Goal: Task Accomplishment & Management: Manage account settings

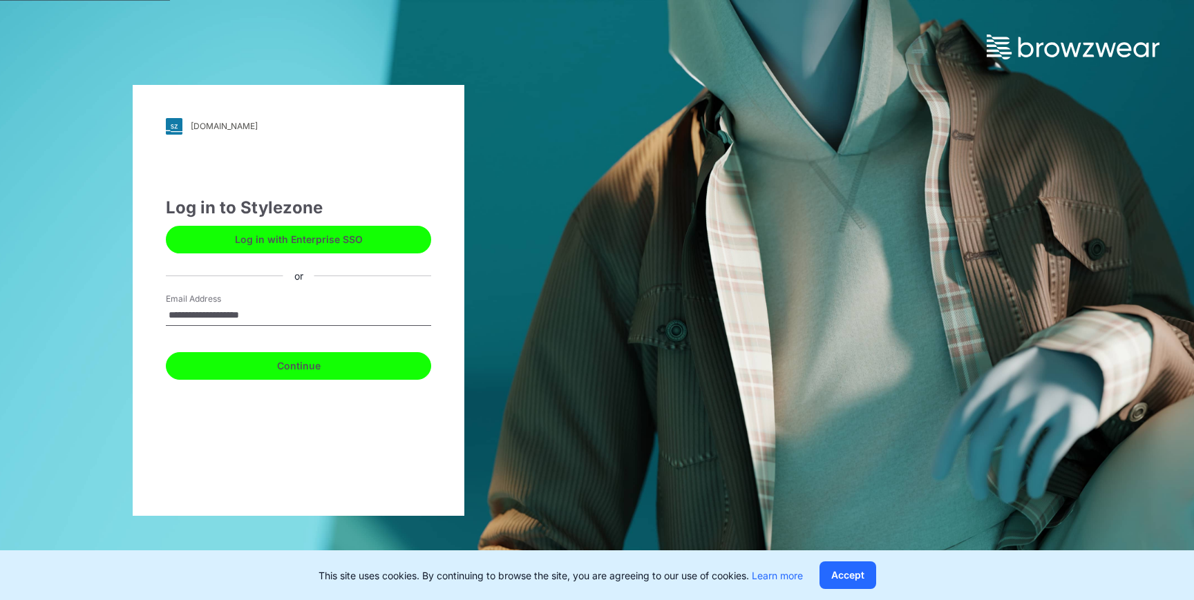
click at [374, 365] on button "Continue" at bounding box center [298, 366] width 265 height 28
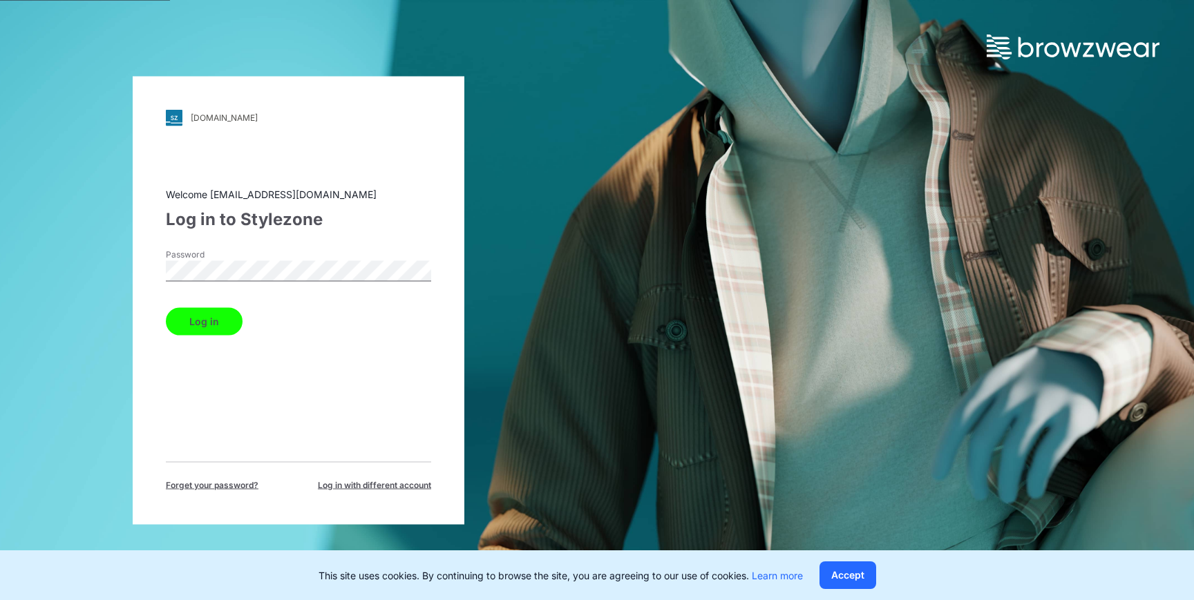
click at [166, 307] on button "Log in" at bounding box center [204, 321] width 77 height 28
